Goal: Information Seeking & Learning: Learn about a topic

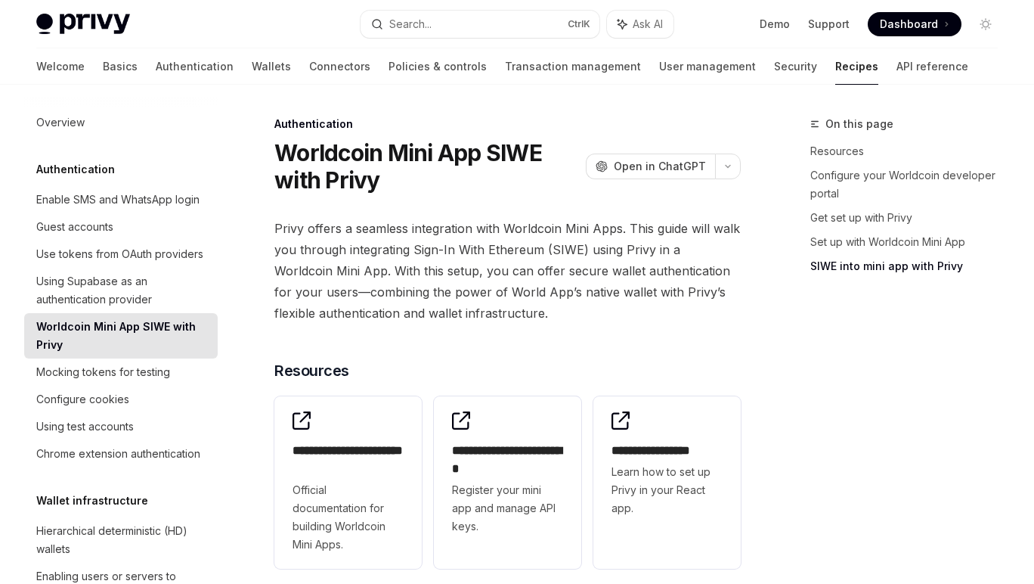
scroll to position [2000, 0]
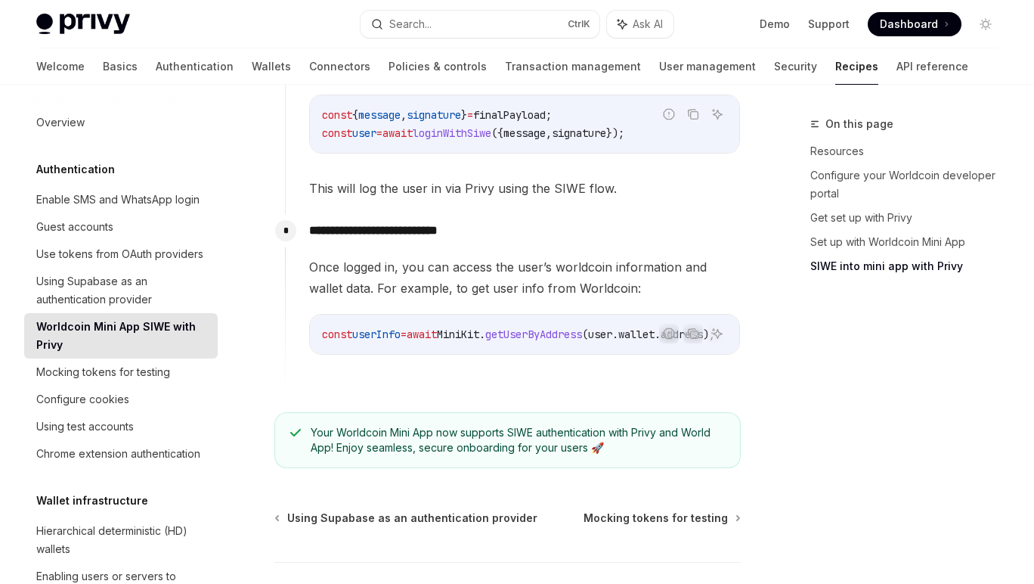
click at [692, 220] on p "**********" at bounding box center [524, 230] width 431 height 21
click at [638, 256] on span "Once logged in, you can access the user’s worldcoin information and wallet data…" at bounding box center [524, 277] width 431 height 42
click at [582, 256] on span "Once logged in, you can access the user’s worldcoin information and wallet data…" at bounding box center [524, 277] width 431 height 42
click at [508, 315] on div "const userInfo = await MiniKit . getUserByAddress ( user . wallet . address );" at bounding box center [524, 334] width 429 height 39
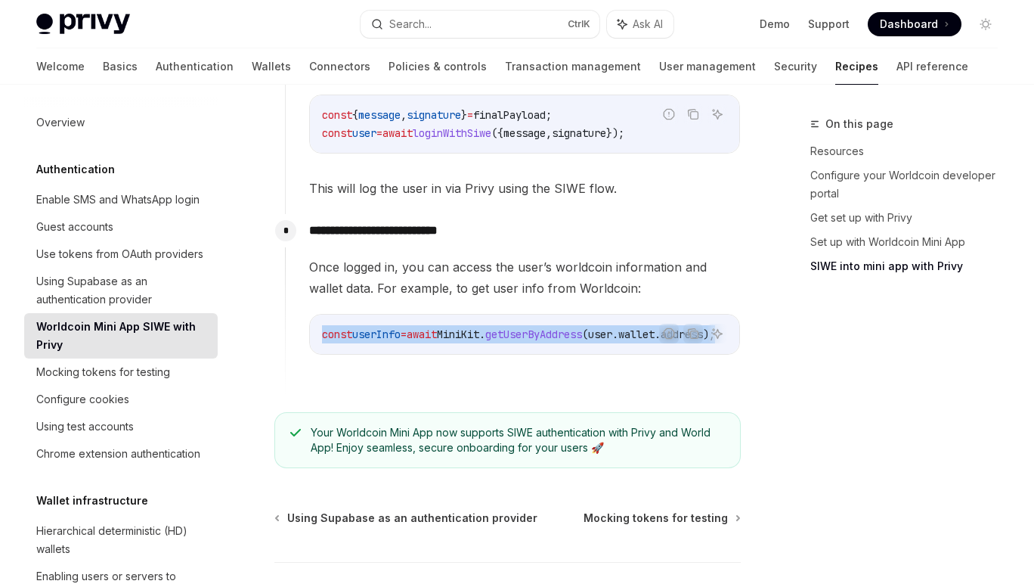
click at [508, 315] on div "const userInfo = await MiniKit . getUserByAddress ( user . wallet . address );" at bounding box center [524, 334] width 429 height 39
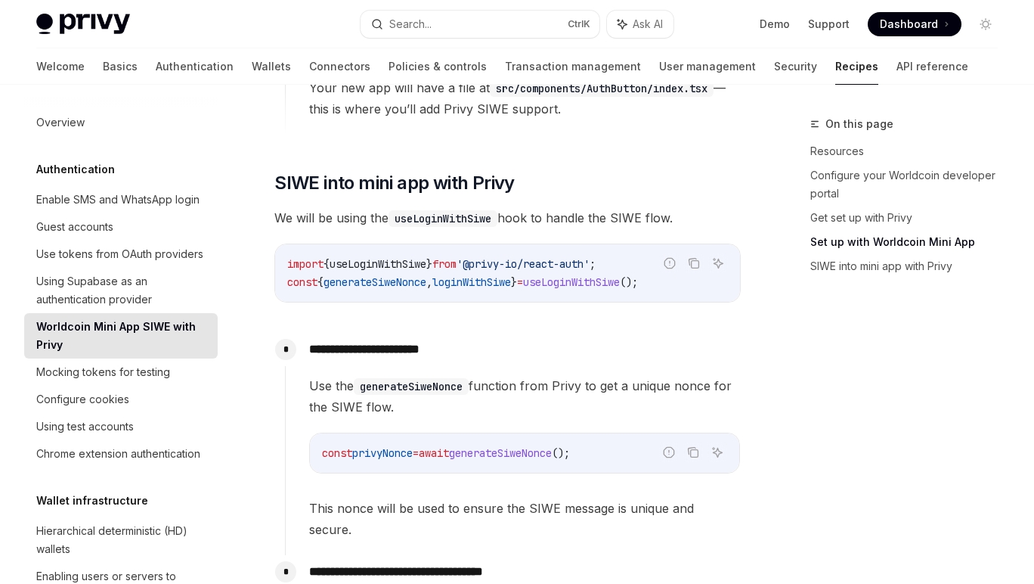
scroll to position [1229, 0]
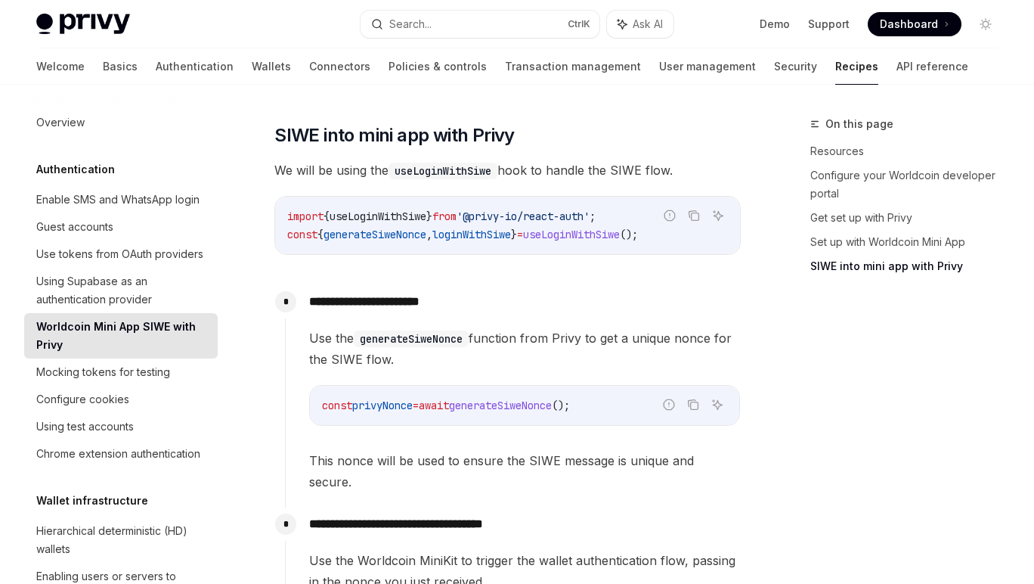
click at [497, 327] on span "Use the generateSiweNonce function from Privy to get a unique nonce for the SIW…" at bounding box center [524, 348] width 431 height 42
click at [494, 327] on span "Use the generateSiweNonce function from Privy to get a unique nonce for the SIW…" at bounding box center [524, 348] width 431 height 42
click at [491, 327] on span "Use the generateSiweNonce function from Privy to get a unique nonce for the SIW…" at bounding box center [524, 348] width 431 height 42
drag, startPoint x: 491, startPoint y: 317, endPoint x: 479, endPoint y: 329, distance: 16.6
click at [485, 327] on span "Use the generateSiweNonce function from Privy to get a unique nonce for the SIW…" at bounding box center [524, 348] width 431 height 42
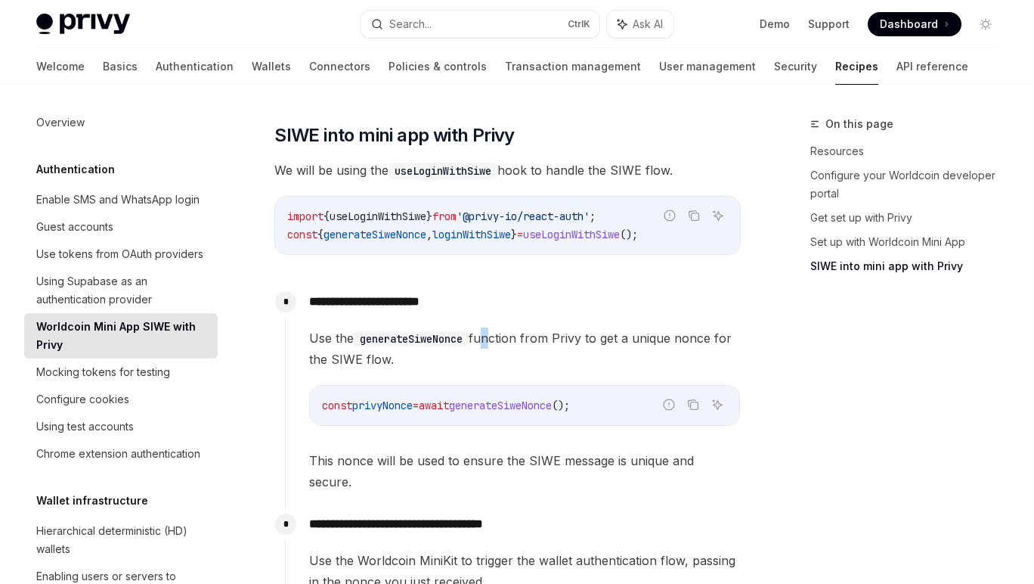
drag, startPoint x: 479, startPoint y: 329, endPoint x: 474, endPoint y: 300, distance: 29.2
click at [474, 300] on div "**********" at bounding box center [513, 388] width 456 height 207
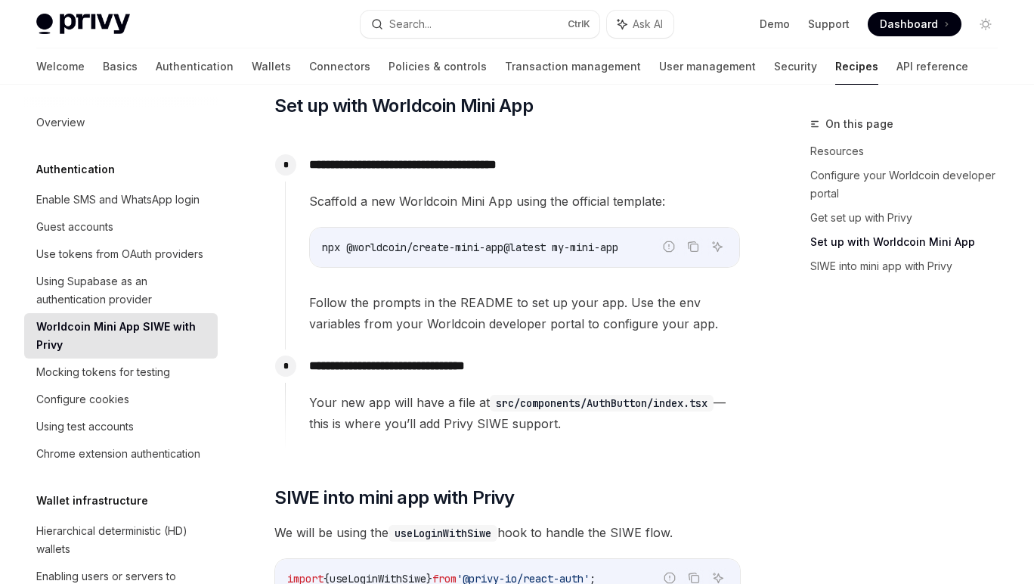
click at [445, 292] on span "Follow the prompts in the README to set up your app. Use the env variables from…" at bounding box center [524, 313] width 431 height 42
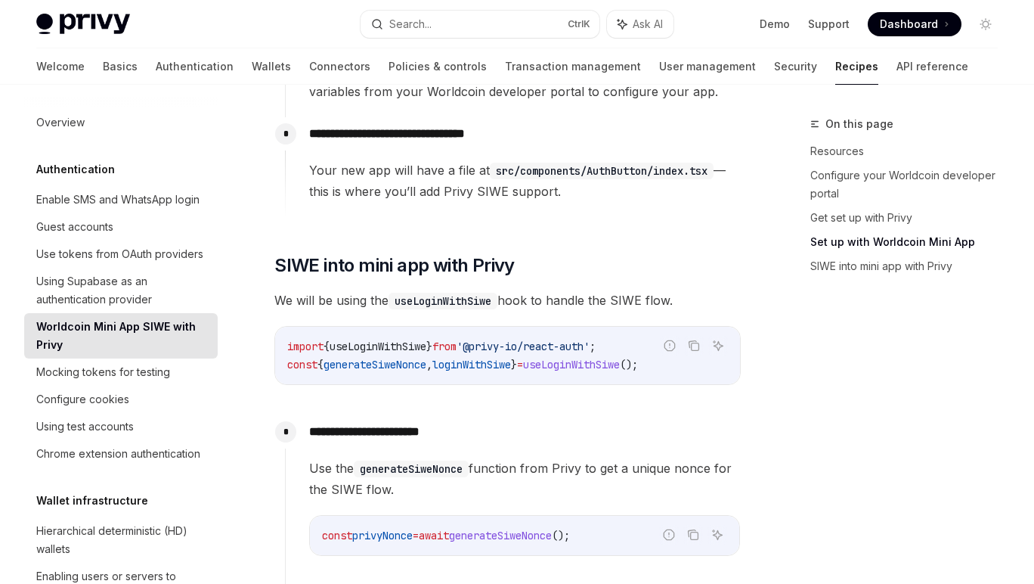
click at [445, 287] on div "**********" at bounding box center [507, 244] width 466 height 2250
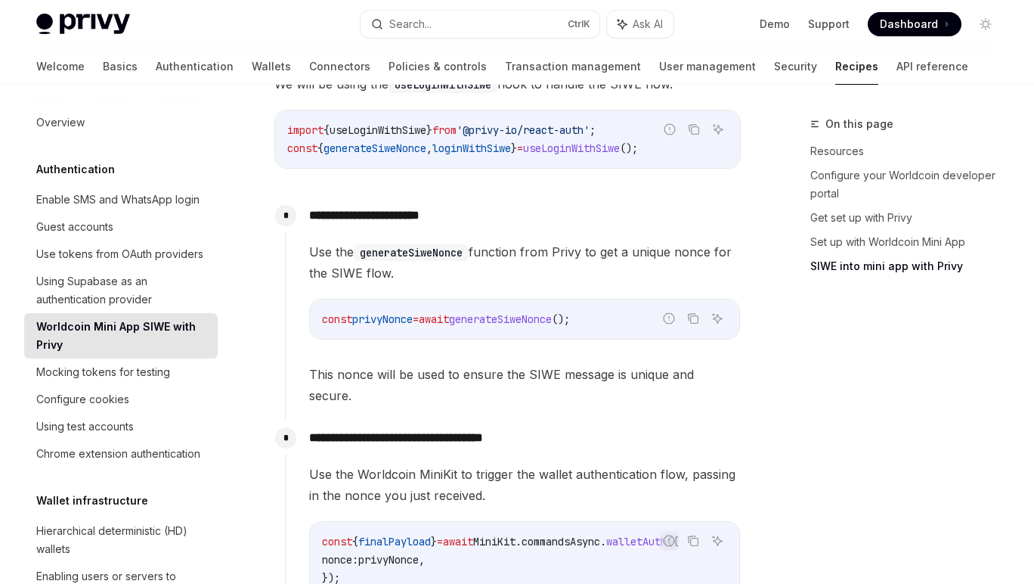
click at [445, 312] on span "await" at bounding box center [434, 319] width 30 height 14
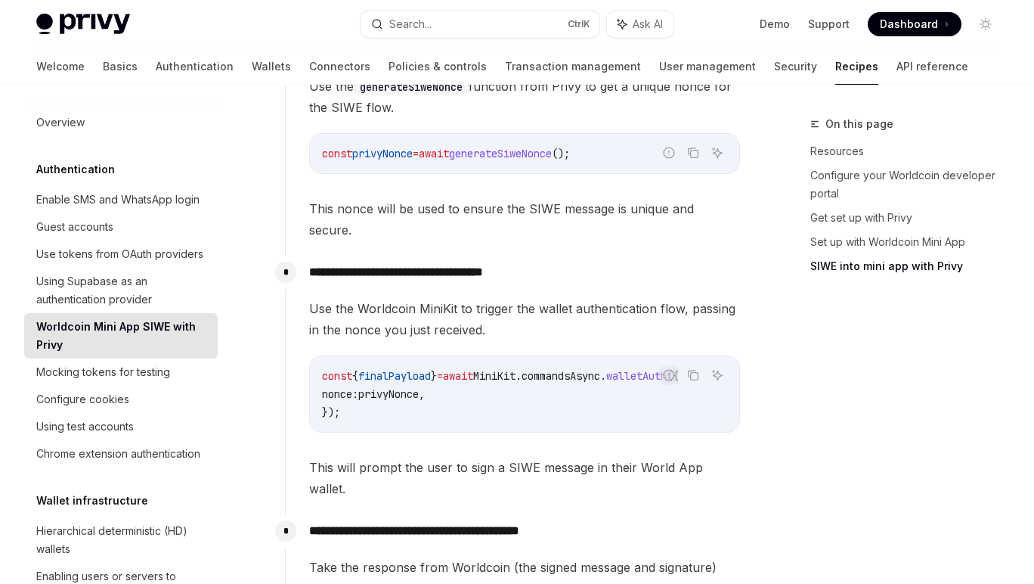
scroll to position [1628, 0]
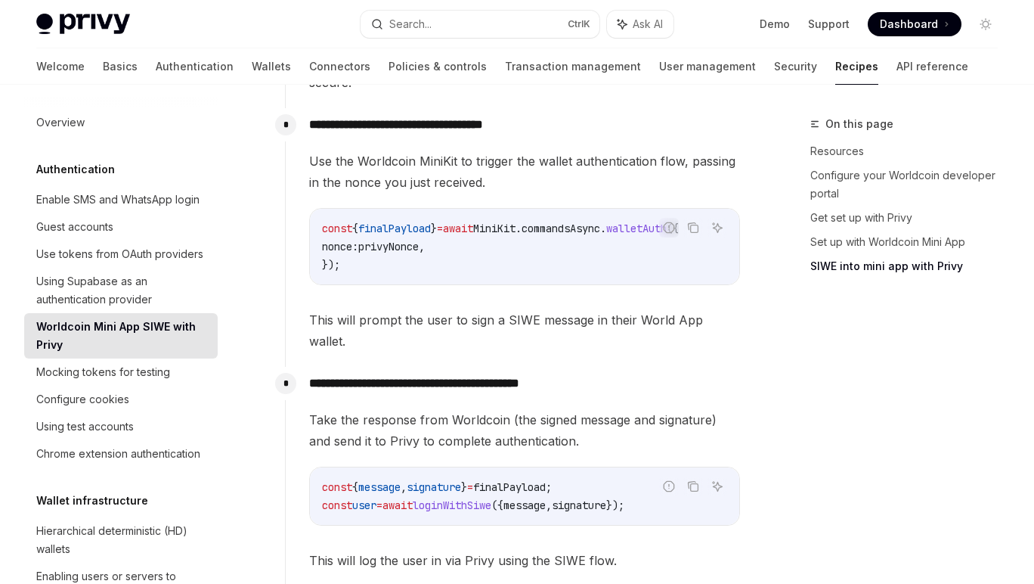
click at [364, 309] on span "This will prompt the user to sign a SIWE message in their World App wallet." at bounding box center [524, 330] width 431 height 42
click at [431, 222] on span "finalPayload" at bounding box center [394, 229] width 73 height 14
click at [91, 381] on div "Mocking tokens for testing" at bounding box center [103, 372] width 134 height 18
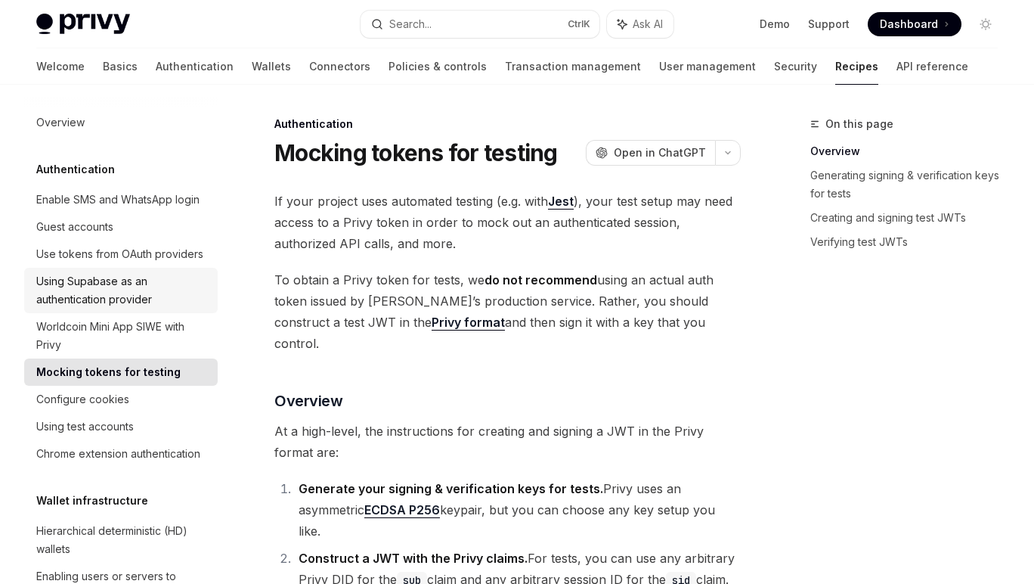
click at [109, 308] on div "Using Supabase as an authentication provider" at bounding box center [122, 290] width 172 height 36
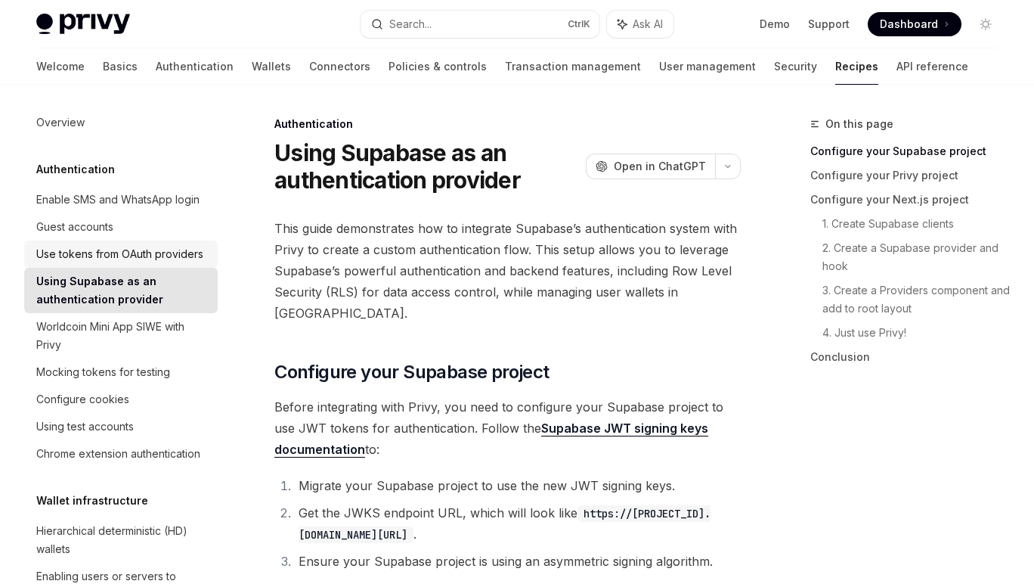
click at [104, 263] on div "Use tokens from OAuth providers" at bounding box center [119, 254] width 167 height 18
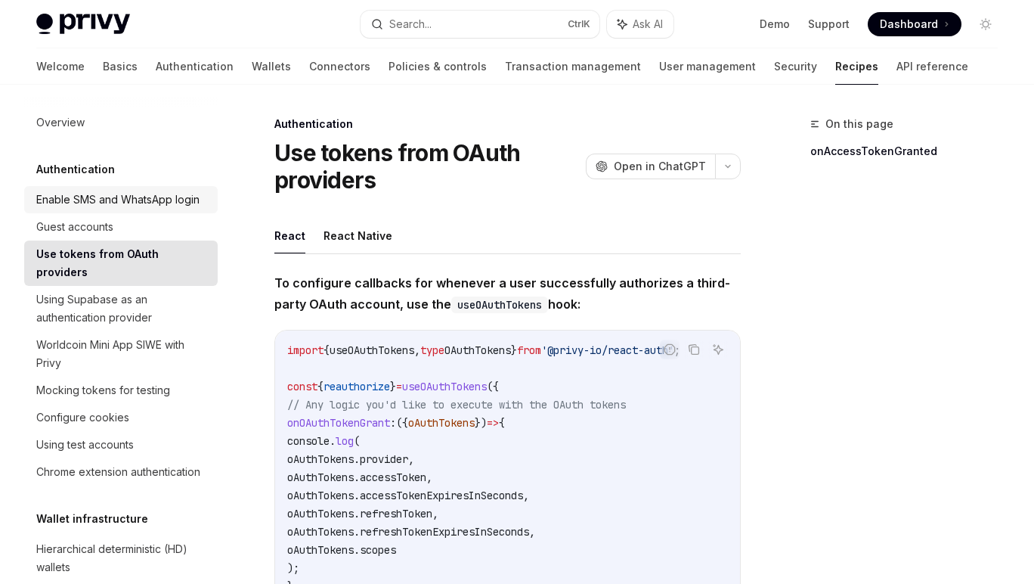
click at [98, 209] on div "Enable SMS and WhatsApp login" at bounding box center [117, 200] width 163 height 18
type textarea "*"
